Goal: Obtain resource: Download file/media

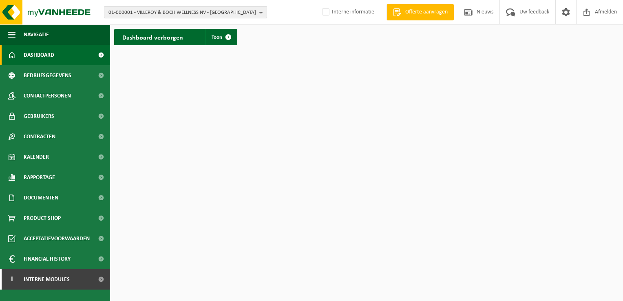
click at [124, 9] on span "01-000001 - VILLEROY & BOCH WELLNESS NV - ROESELARE" at bounding box center [182, 13] width 148 height 12
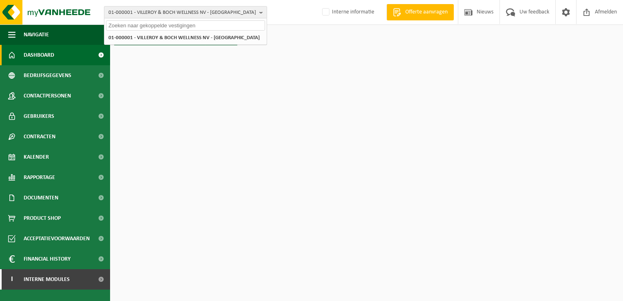
paste input "10-964743"
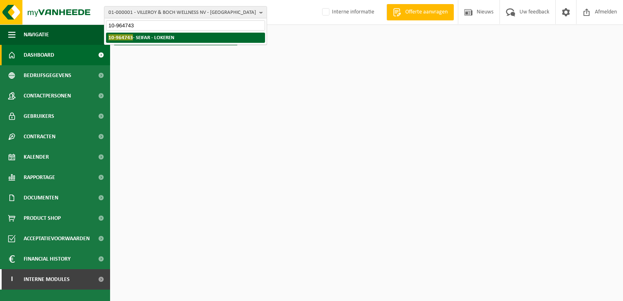
type input "10-964743"
click at [159, 38] on strong "10-964743 - SEIFAR - LOKEREN" at bounding box center [141, 37] width 66 height 6
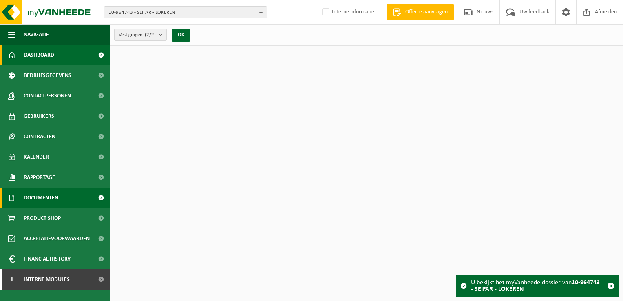
click at [55, 203] on span "Documenten" at bounding box center [41, 198] width 35 height 20
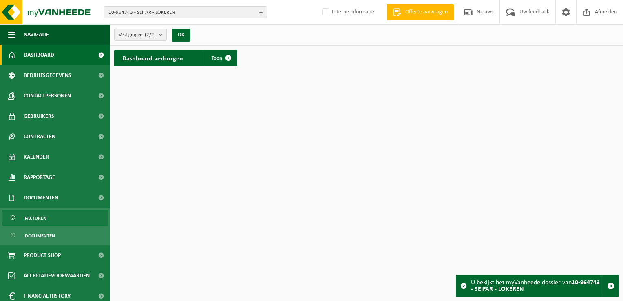
click at [57, 220] on link "Facturen" at bounding box center [55, 217] width 106 height 15
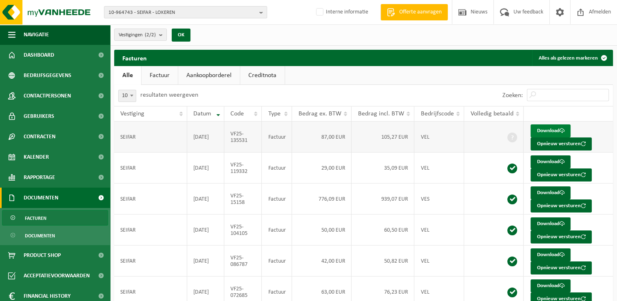
click at [543, 130] on link "Download" at bounding box center [550, 130] width 40 height 13
click at [557, 162] on link "Download" at bounding box center [550, 161] width 40 height 13
click at [546, 144] on button "Opnieuw versturen" at bounding box center [560, 143] width 61 height 13
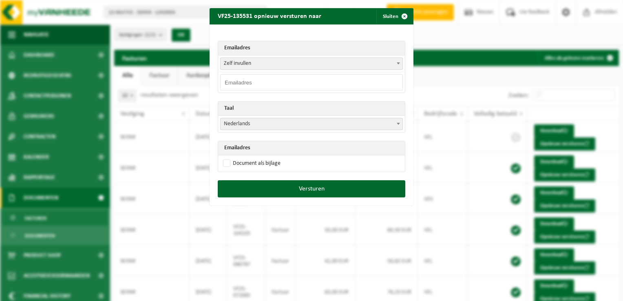
click at [240, 81] on input "email" at bounding box center [311, 82] width 183 height 16
click at [241, 62] on span "Zelf invullen" at bounding box center [312, 63] width 182 height 11
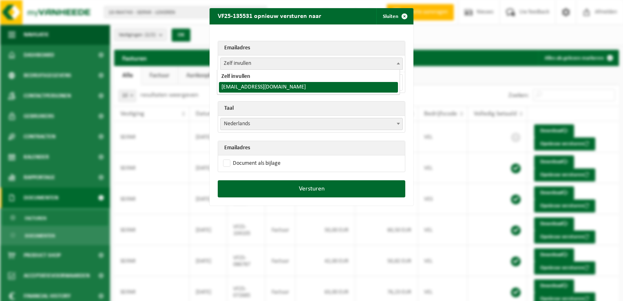
select select "myrte.ruymaekers@seifar.eu"
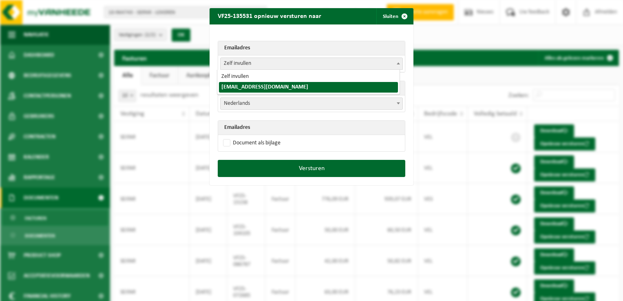
click at [243, 62] on span "Zelf invullen" at bounding box center [312, 63] width 182 height 11
click at [236, 64] on span "Zelf invullen" at bounding box center [312, 63] width 182 height 11
click at [246, 66] on span "Zelf invullen" at bounding box center [312, 63] width 182 height 11
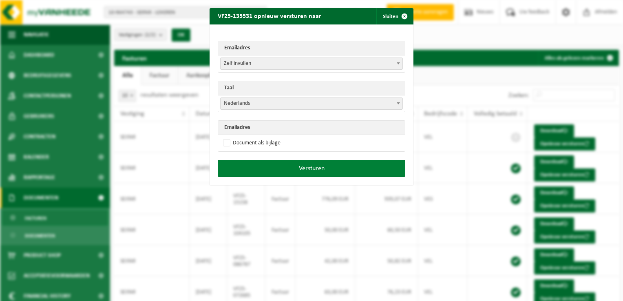
click at [311, 170] on button "Versturen" at bounding box center [312, 168] width 188 height 17
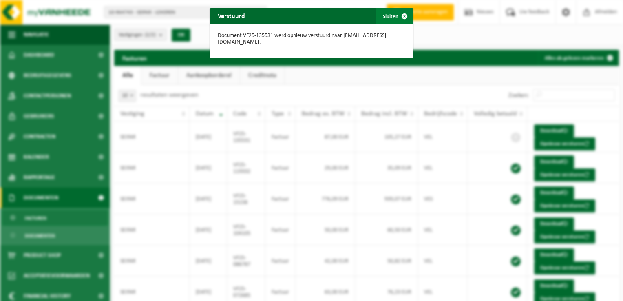
click at [401, 15] on span "button" at bounding box center [404, 16] width 16 height 16
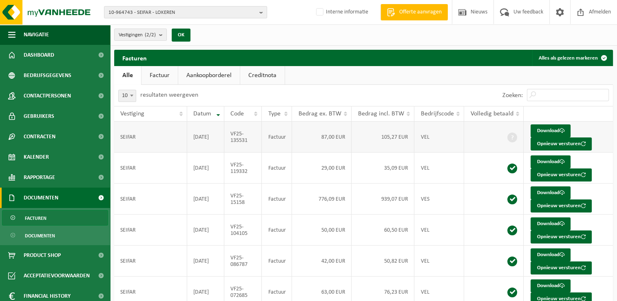
click at [238, 143] on td "VF25-135531" at bounding box center [243, 136] width 38 height 31
drag, startPoint x: 251, startPoint y: 140, endPoint x: 233, endPoint y: 135, distance: 18.6
click at [233, 135] on td "VF25-135531" at bounding box center [243, 136] width 38 height 31
copy td "VF25-135531"
click at [323, 79] on ul "Alle Factuur Aankoopborderel Creditnota" at bounding box center [363, 75] width 499 height 19
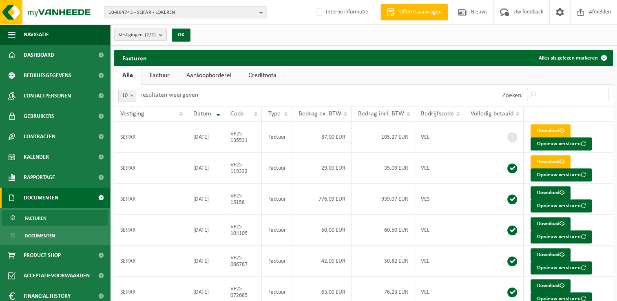
click at [116, 11] on span "10-964743 - SEIFAR - LOKEREN" at bounding box center [182, 13] width 148 height 12
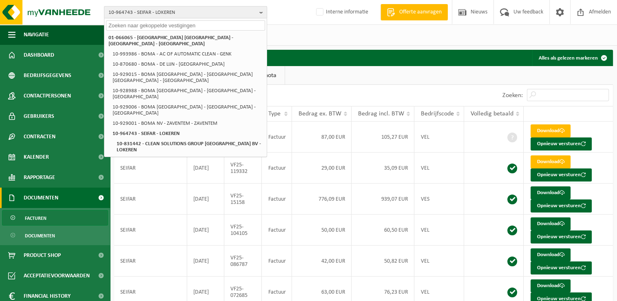
paste input "10-952956"
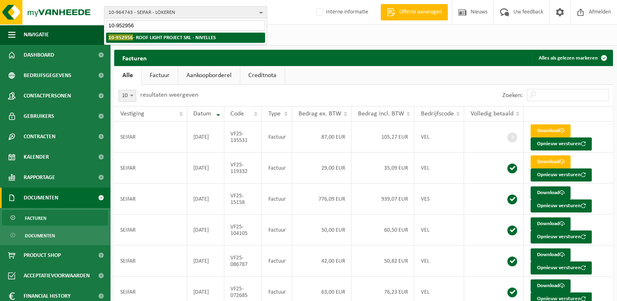
type input "10-952956"
click at [151, 38] on strong "10-952956 - ROOF LIGHT PROJECT SRL - NIVELLES" at bounding box center [161, 37] width 107 height 6
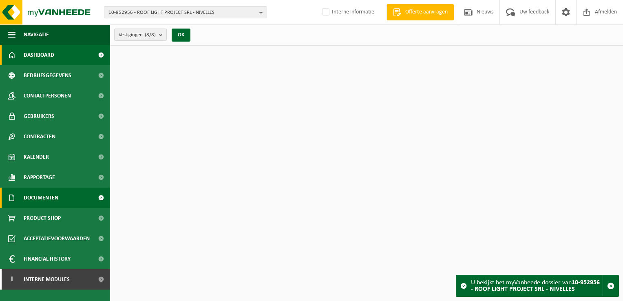
click at [60, 201] on link "Documenten" at bounding box center [55, 198] width 110 height 20
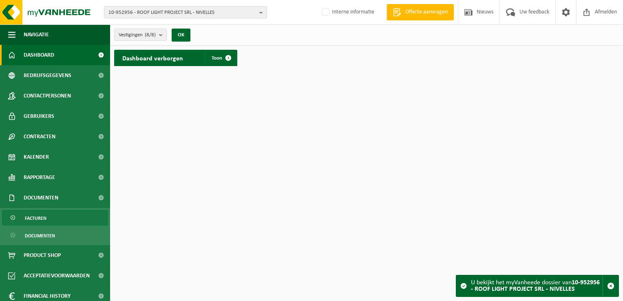
click at [52, 214] on link "Facturen" at bounding box center [55, 217] width 106 height 15
